Goal: Task Accomplishment & Management: Manage account settings

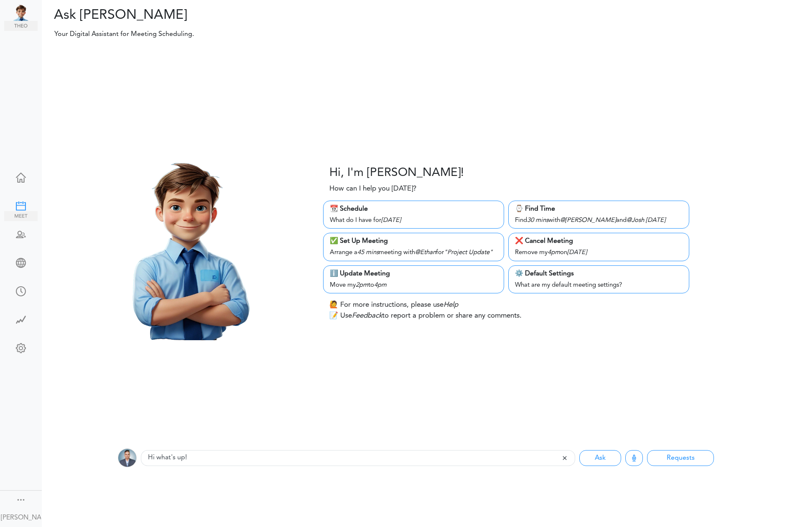
click at [28, 211] on img at bounding box center [20, 216] width 33 height 10
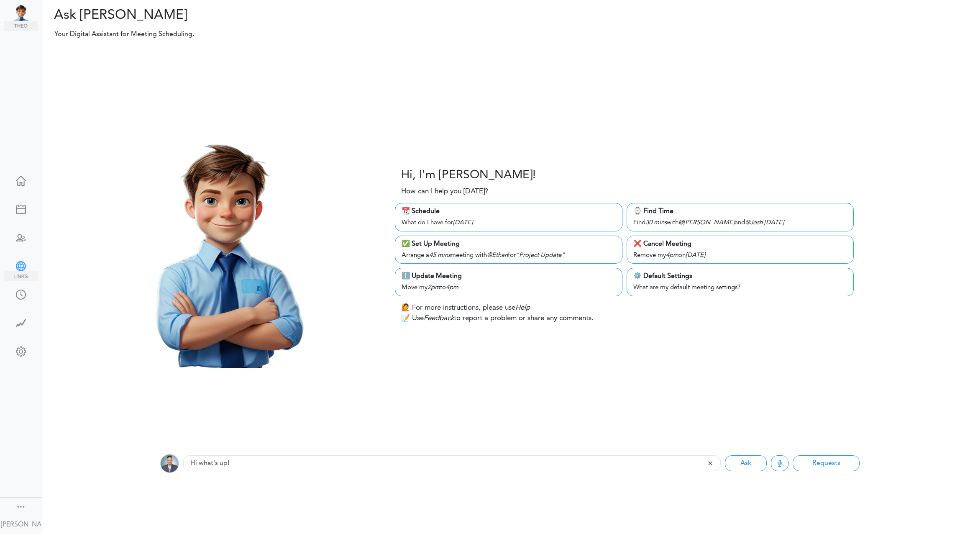
click at [22, 267] on div at bounding box center [20, 265] width 33 height 8
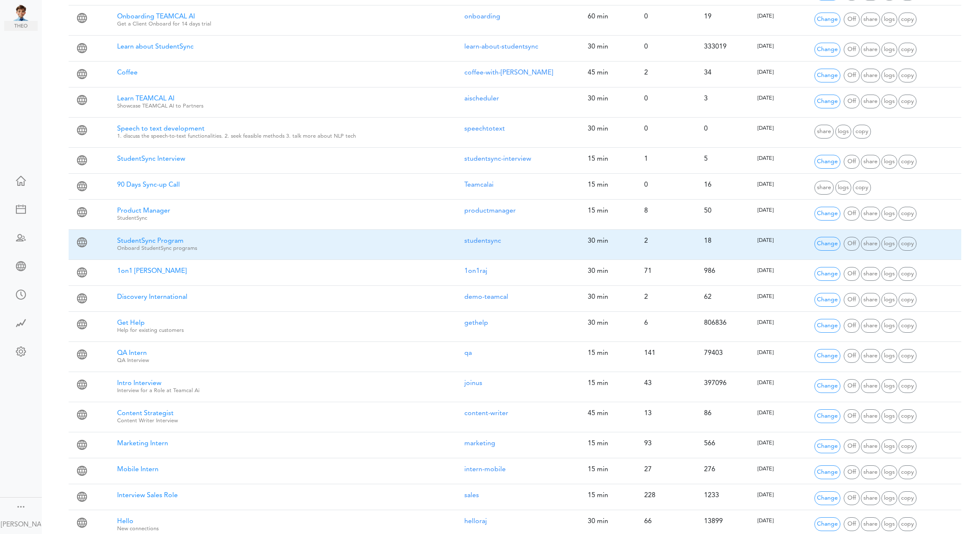
scroll to position [367, 0]
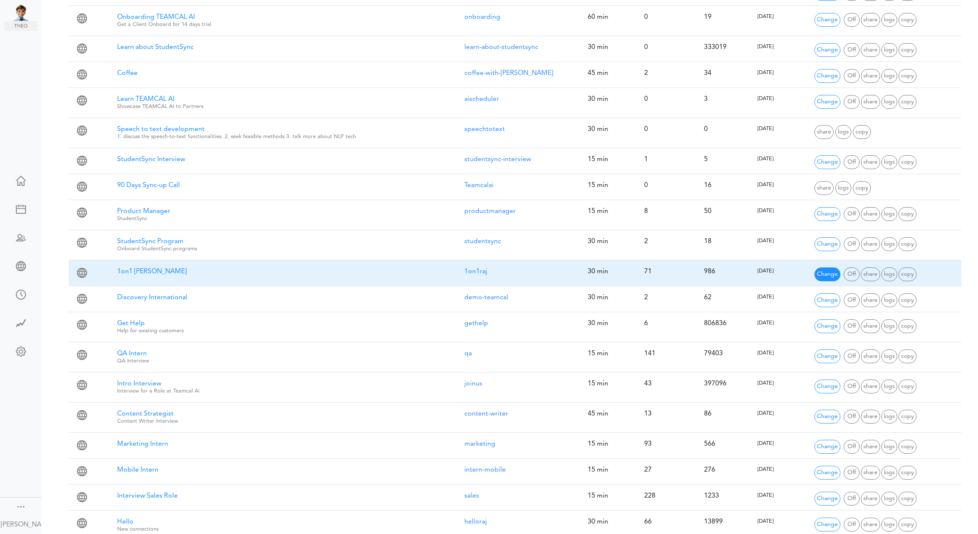
click at [831, 271] on span "Change" at bounding box center [827, 274] width 26 height 14
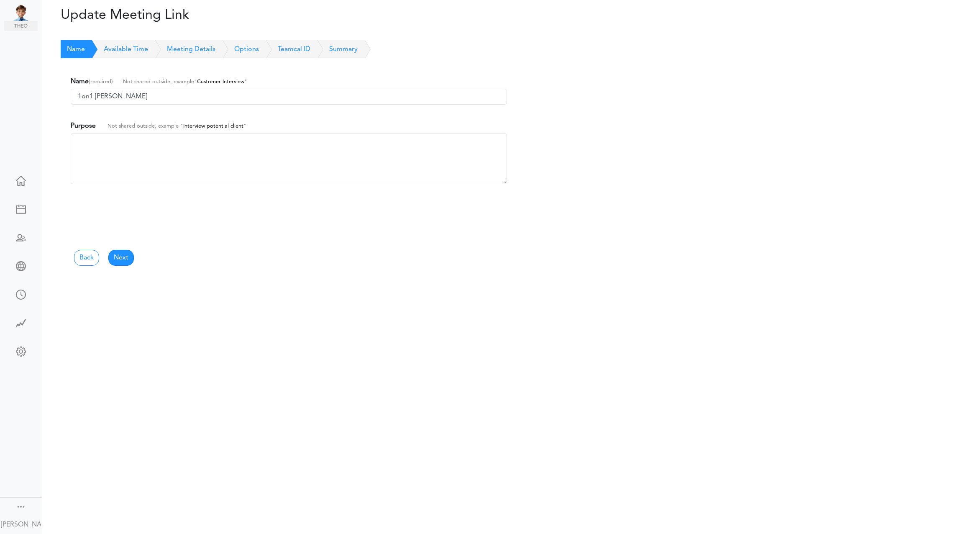
click at [125, 49] on link "Available Time" at bounding box center [116, 49] width 63 height 18
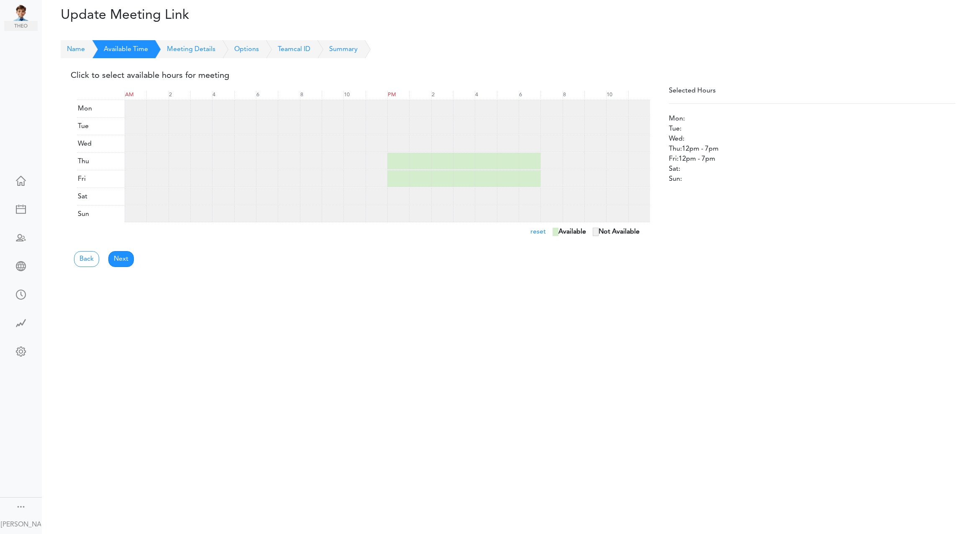
drag, startPoint x: 394, startPoint y: 111, endPoint x: 418, endPoint y: 110, distance: 24.3
click at [394, 111] on div at bounding box center [398, 108] width 22 height 17
click at [426, 111] on div at bounding box center [420, 108] width 22 height 17
drag, startPoint x: 455, startPoint y: 111, endPoint x: 472, endPoint y: 110, distance: 16.7
click at [455, 111] on div at bounding box center [464, 108] width 22 height 17
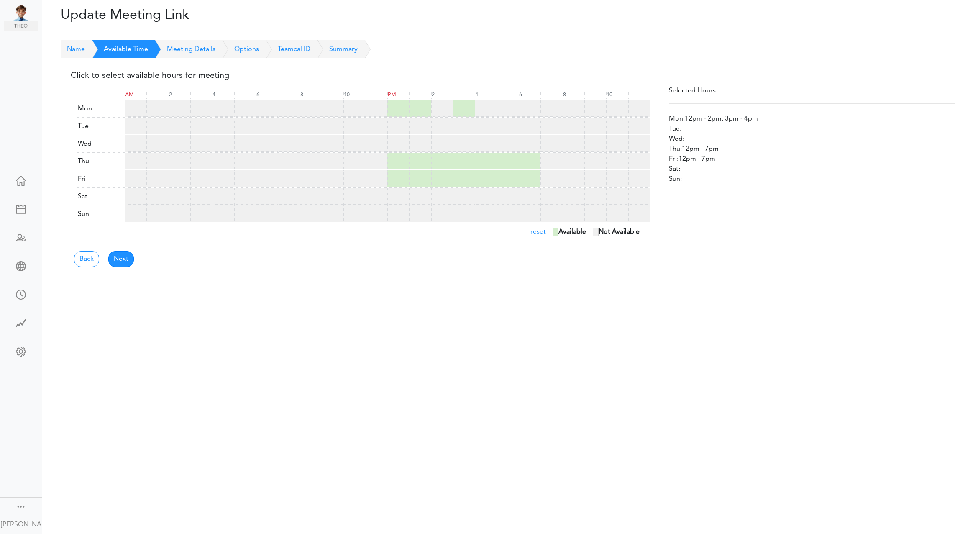
drag, startPoint x: 448, startPoint y: 108, endPoint x: 481, endPoint y: 112, distance: 32.9
click at [448, 108] on div at bounding box center [442, 108] width 22 height 17
click at [396, 126] on div at bounding box center [398, 126] width 22 height 17
drag, startPoint x: 417, startPoint y: 128, endPoint x: 442, endPoint y: 129, distance: 26.0
click at [417, 128] on div at bounding box center [420, 126] width 22 height 17
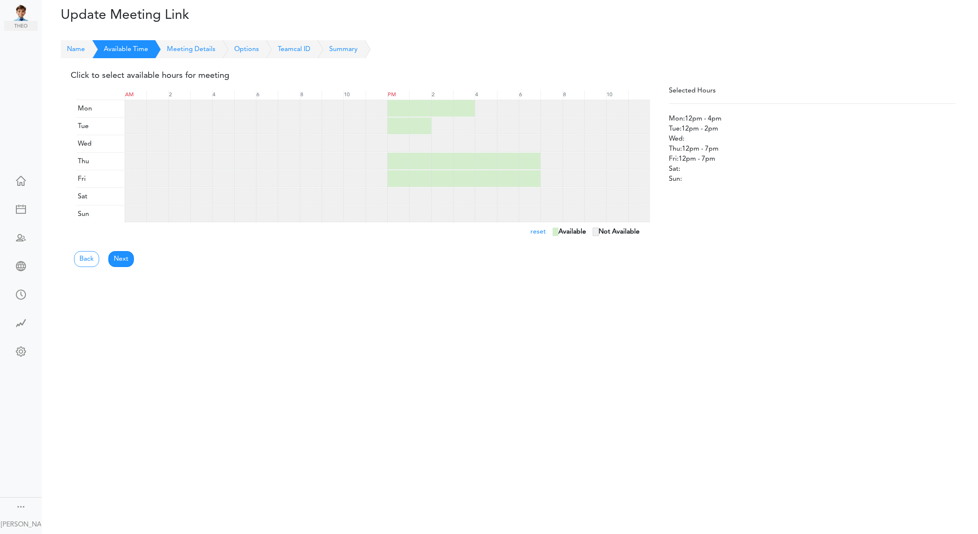
click at [443, 129] on div at bounding box center [442, 126] width 22 height 17
drag, startPoint x: 461, startPoint y: 129, endPoint x: 445, endPoint y: 133, distance: 16.4
click at [460, 130] on div at bounding box center [464, 126] width 22 height 17
click at [404, 146] on div at bounding box center [398, 143] width 22 height 17
drag, startPoint x: 418, startPoint y: 146, endPoint x: 442, endPoint y: 146, distance: 23.8
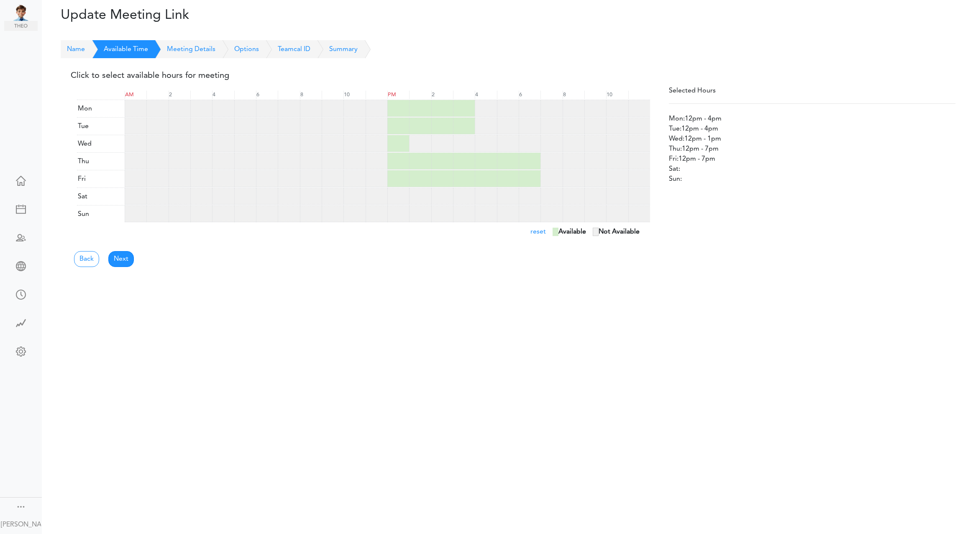
click at [418, 146] on div at bounding box center [420, 143] width 22 height 17
click at [442, 146] on div at bounding box center [442, 143] width 22 height 17
click at [465, 147] on div at bounding box center [464, 143] width 22 height 17
click at [194, 48] on link "Meeting Details" at bounding box center [181, 49] width 67 height 18
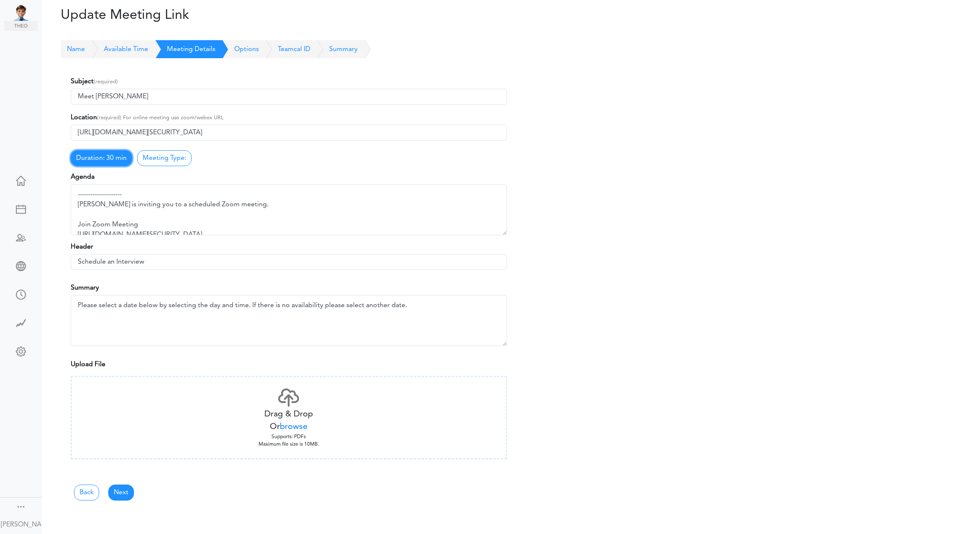
click at [100, 156] on link "Duration: 30 min" at bounding box center [101, 158] width 61 height 16
click at [151, 161] on link "15 Min" at bounding box center [166, 160] width 66 height 13
click at [249, 163] on div "Duration: 15 min 15 Min 30 Min 45 Min 60 Min 90 Min 2 Hrs (120) 3 Hrs (180) 4 H…" at bounding box center [289, 156] width 436 height 17
click at [18, 269] on div at bounding box center [20, 265] width 33 height 8
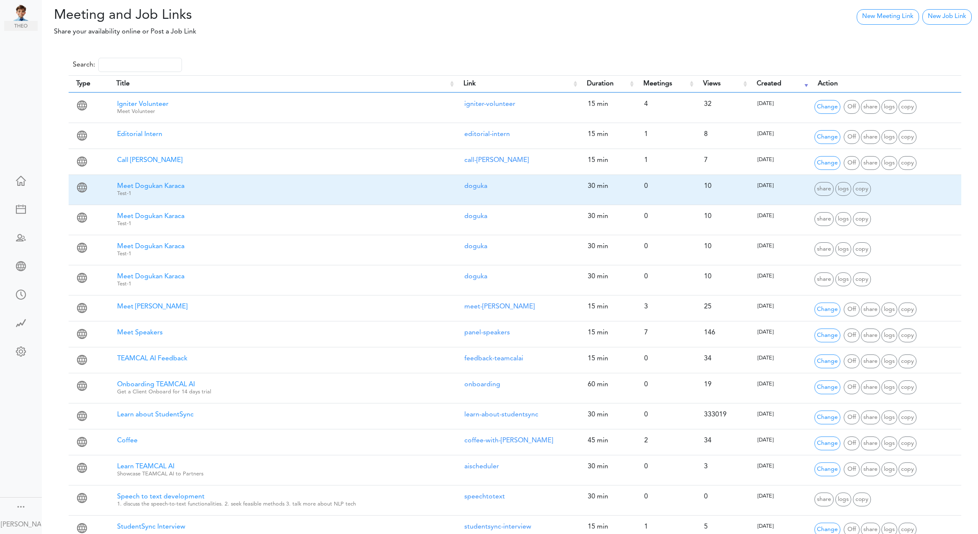
scroll to position [419, 0]
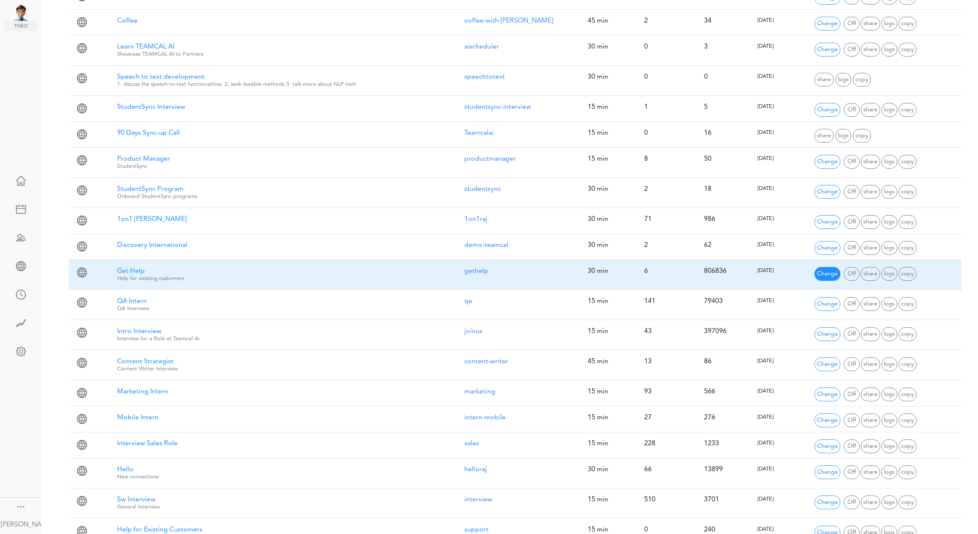
click at [818, 267] on span "Change" at bounding box center [827, 274] width 26 height 14
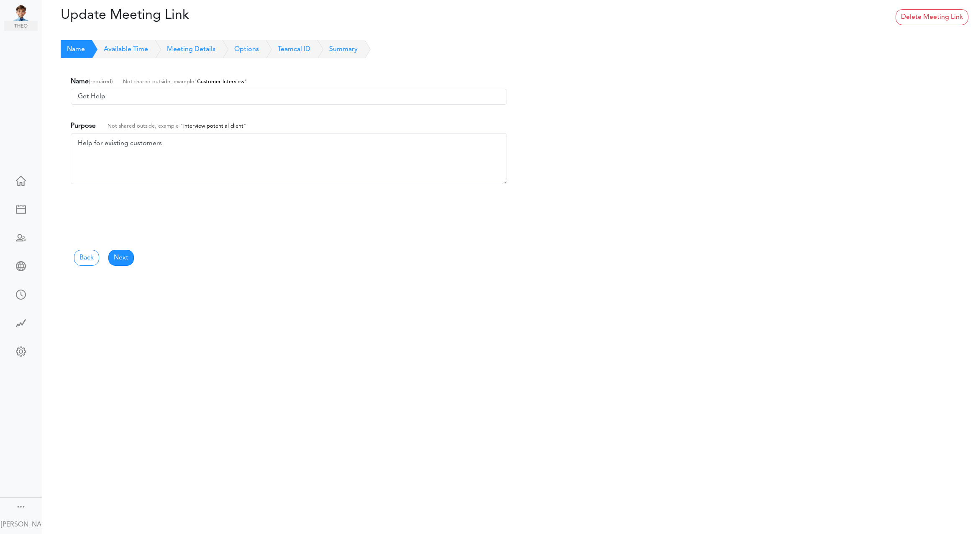
click at [129, 48] on link "Available Time" at bounding box center [116, 49] width 63 height 18
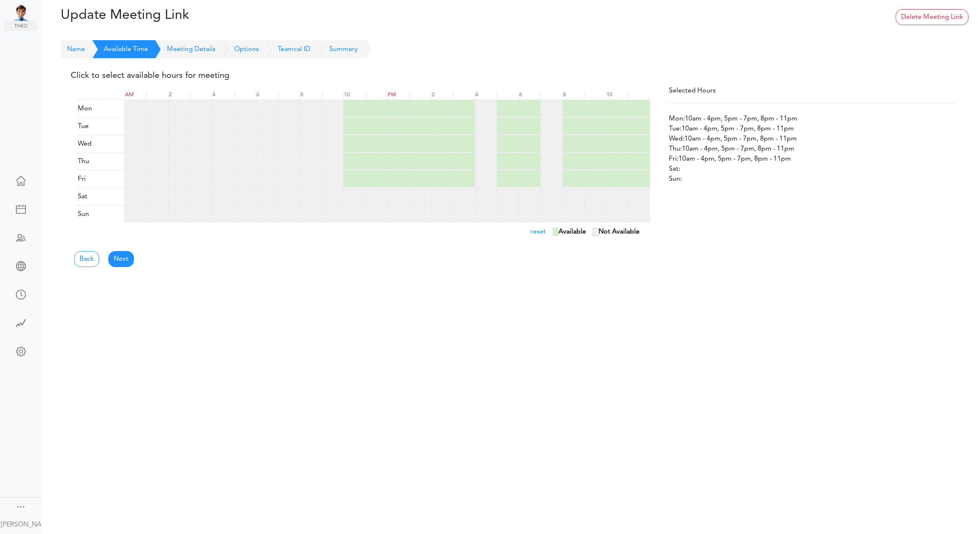
click at [183, 52] on link "Meeting Details" at bounding box center [181, 49] width 67 height 18
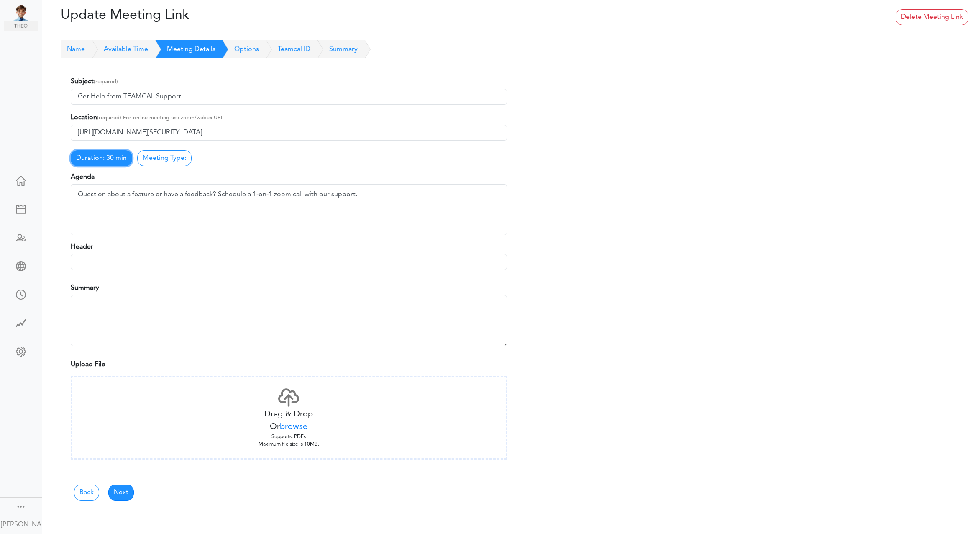
click at [110, 153] on link "Duration: 30 min" at bounding box center [101, 158] width 61 height 16
click at [161, 161] on link "15 Min" at bounding box center [166, 160] width 66 height 13
click at [273, 173] on div "Agenda Question about a feature or have a feedback? Schedule a 1-on-1 zoom call…" at bounding box center [289, 203] width 436 height 63
click at [136, 268] on input at bounding box center [289, 262] width 436 height 16
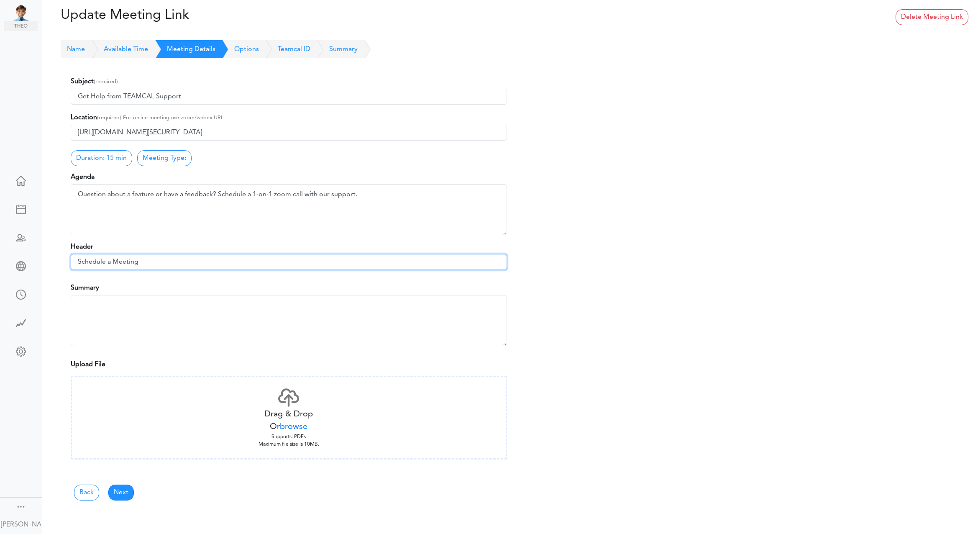
type input "Schedule a Meeting"
type textarea "Select a Date and Time from Below."
click at [120, 492] on link "Next" at bounding box center [121, 492] width 26 height 16
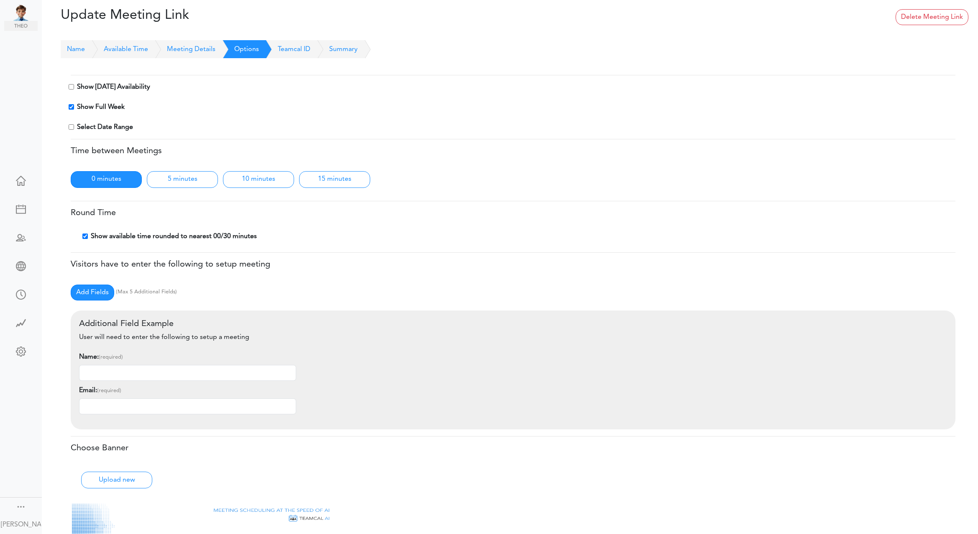
click at [69, 86] on input "checkbox" at bounding box center [71, 86] width 5 height 5
checkbox input "true"
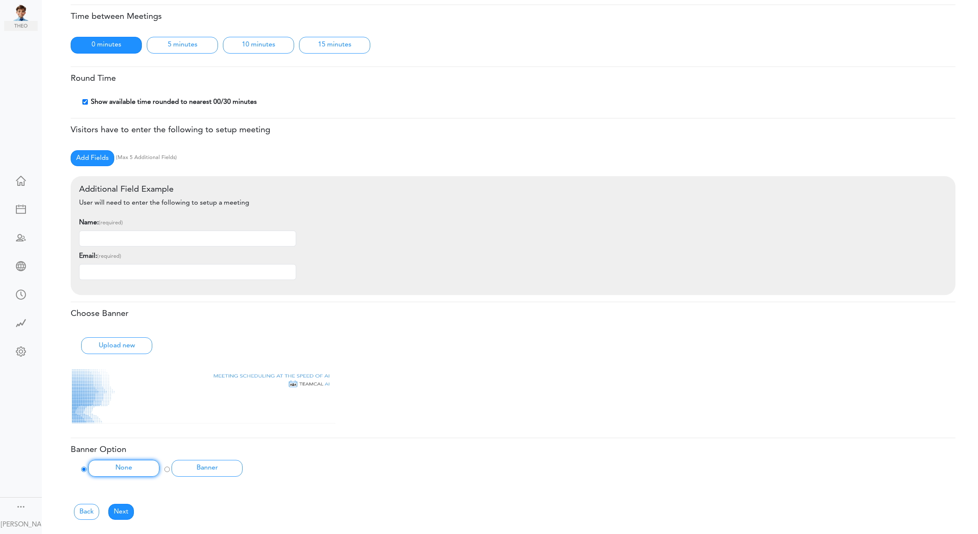
scroll to position [134, 0]
click at [120, 509] on link "Next" at bounding box center [121, 512] width 26 height 16
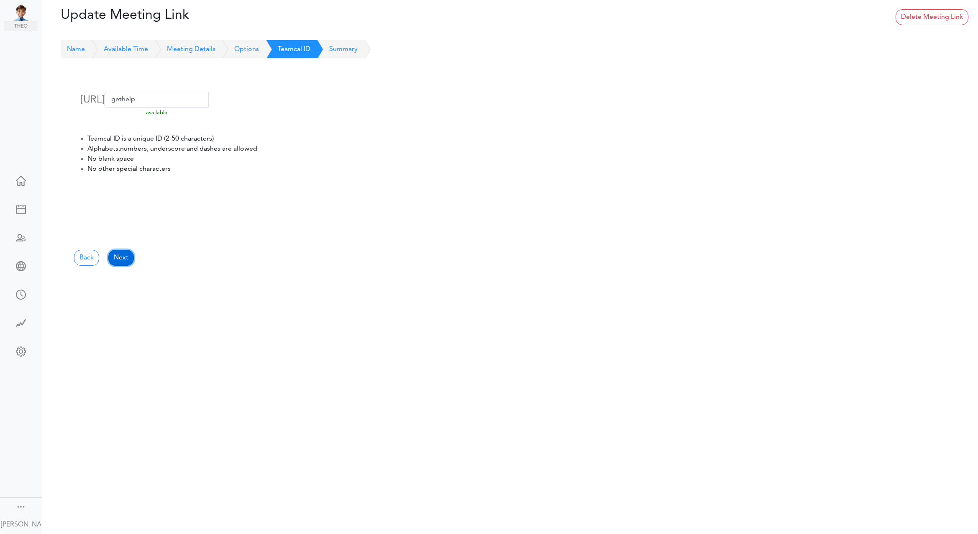
click at [119, 260] on link "Next" at bounding box center [121, 258] width 26 height 16
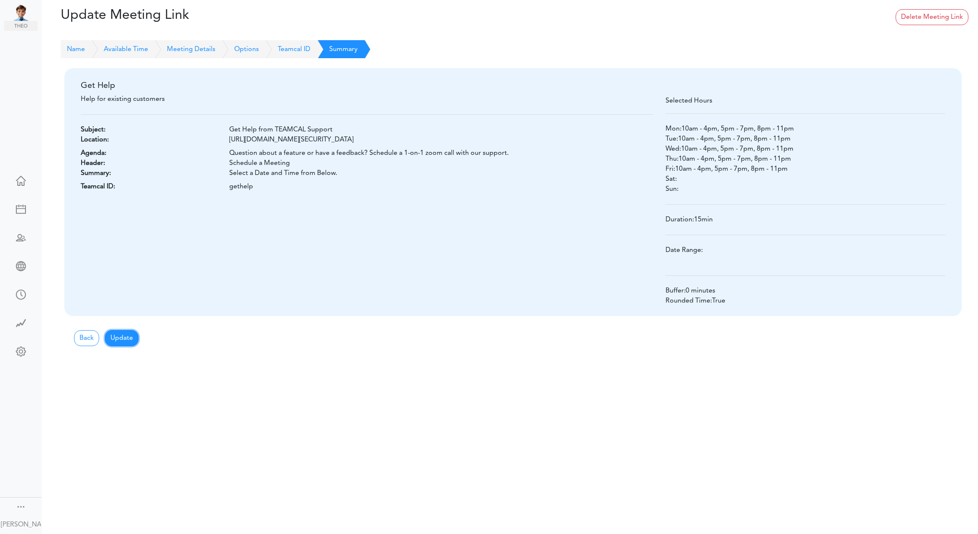
drag, startPoint x: 123, startPoint y: 338, endPoint x: 294, endPoint y: 8, distance: 370.7
click at [299, 18] on div "Update Meeting Link Processing... Please wait. Delete Meeting Link Name Availab…" at bounding box center [489, 267] width 978 height 534
click at [233, 46] on link "Options" at bounding box center [236, 49] width 43 height 18
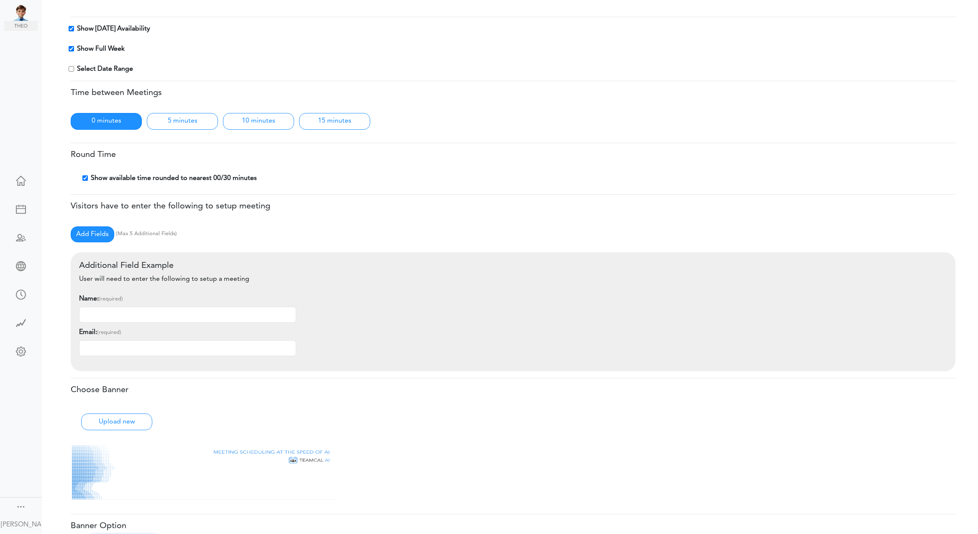
scroll to position [137, 0]
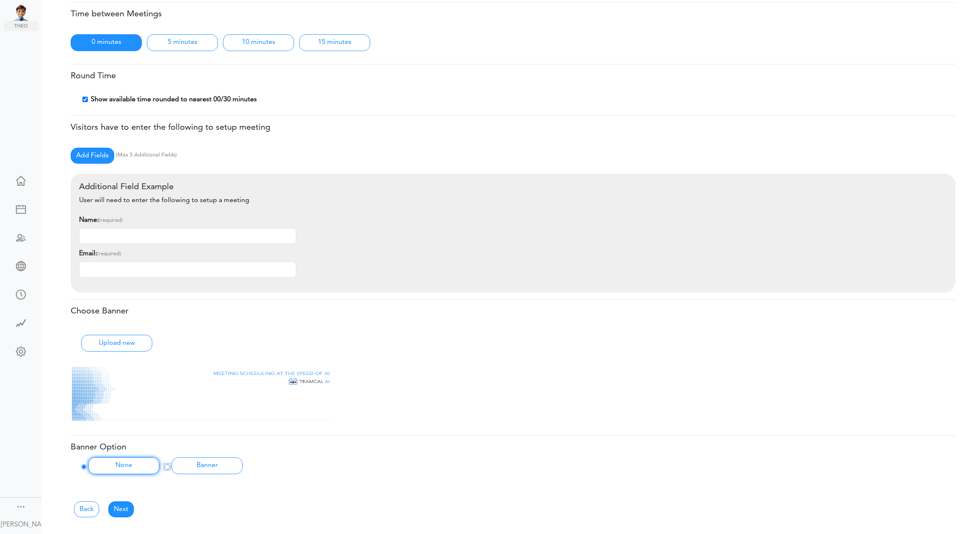
drag, startPoint x: 167, startPoint y: 467, endPoint x: 157, endPoint y: 484, distance: 19.7
click at [167, 468] on input "Banner" at bounding box center [166, 466] width 5 height 5
radio input "true"
click at [115, 506] on link "Next" at bounding box center [121, 509] width 26 height 16
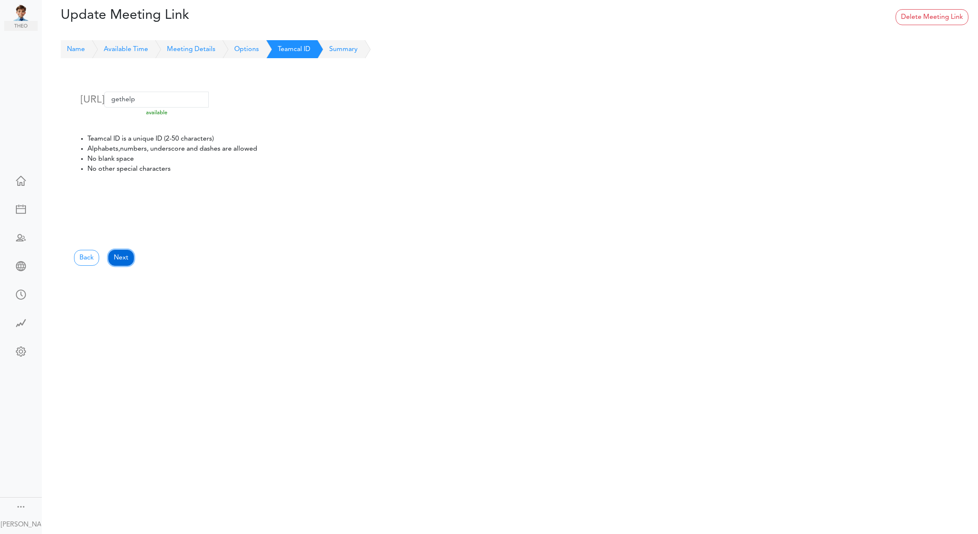
click at [119, 256] on link "Next" at bounding box center [121, 258] width 26 height 16
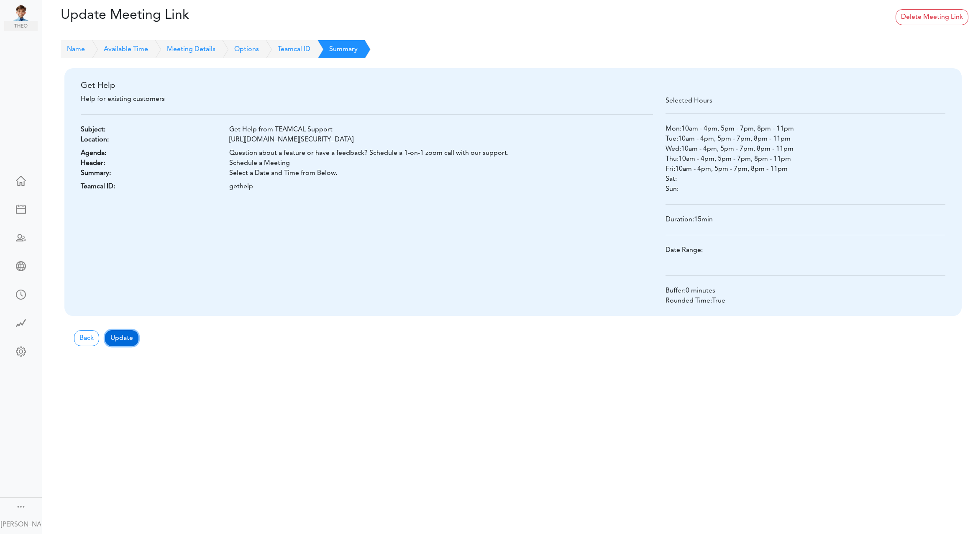
click at [116, 335] on button "Update" at bounding box center [121, 338] width 33 height 16
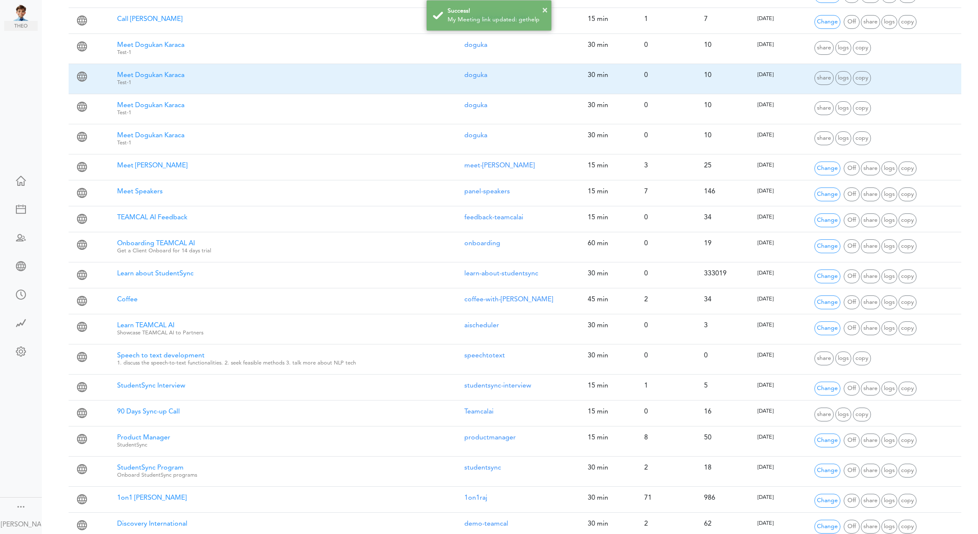
scroll to position [419, 0]
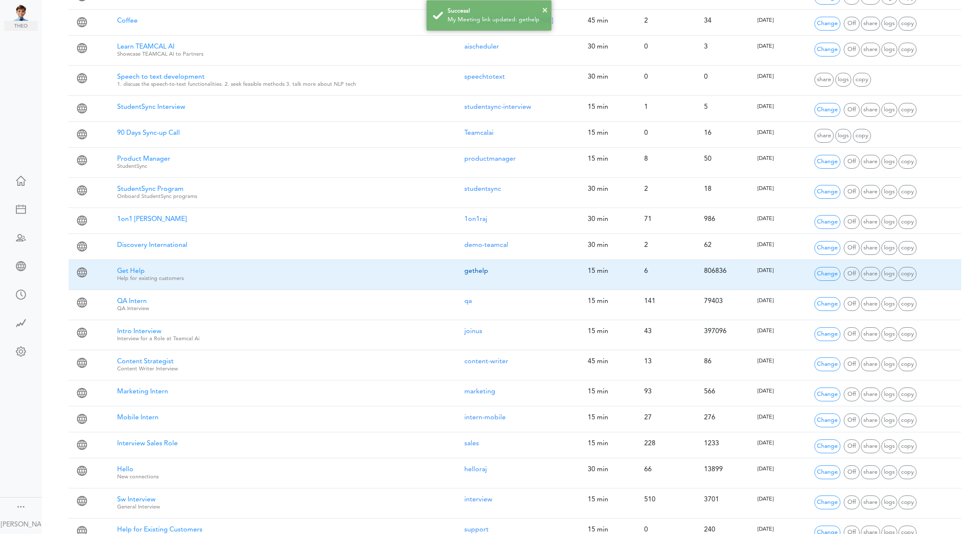
click at [482, 268] on link "gethelp" at bounding box center [476, 271] width 24 height 7
